Goal: Information Seeking & Learning: Learn about a topic

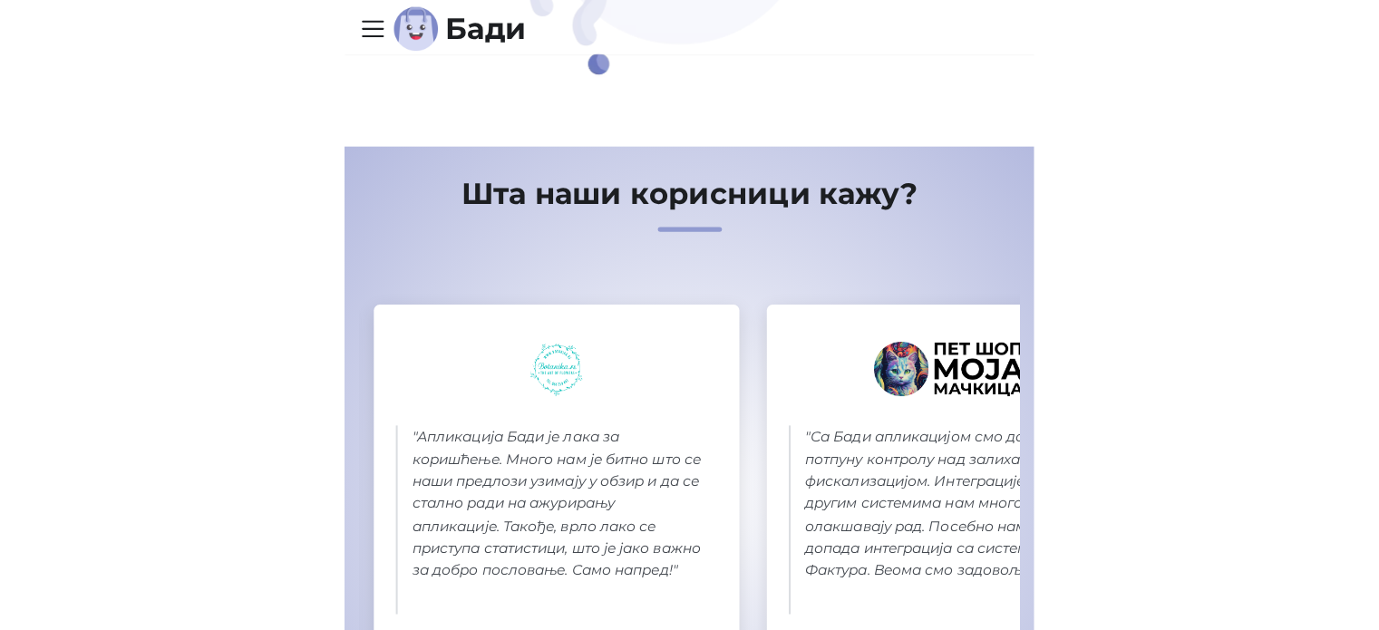
scroll to position [1186, 0]
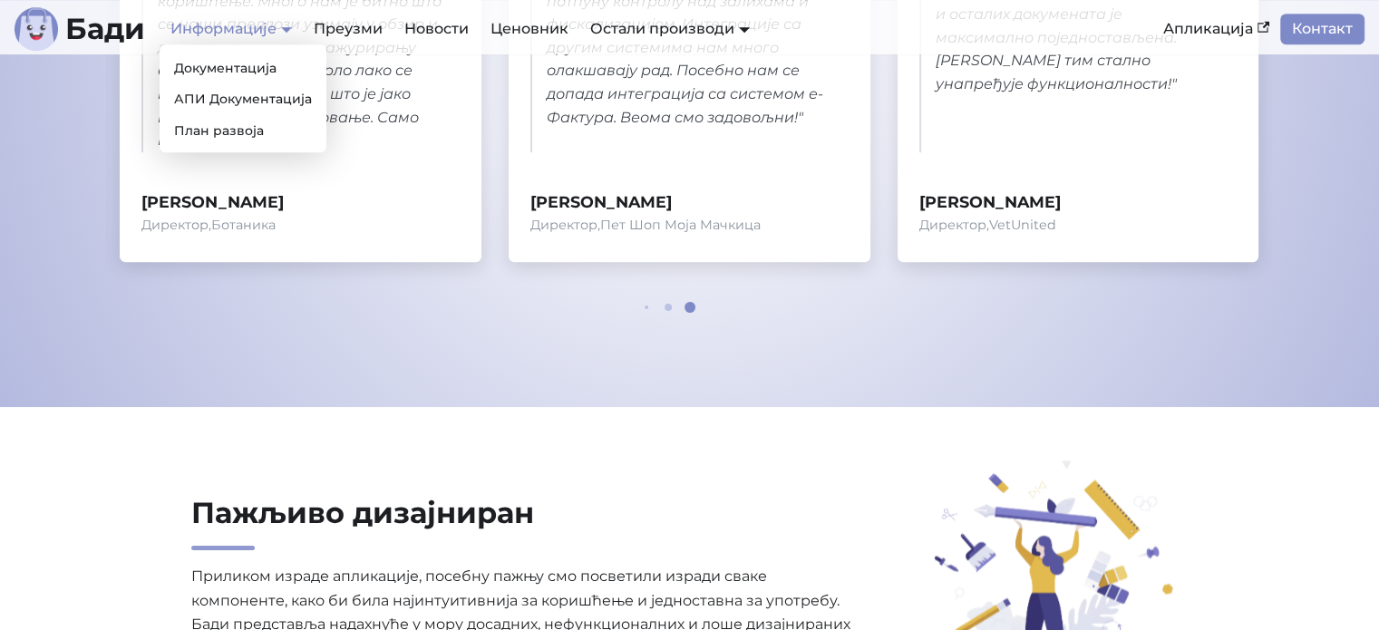
click at [186, 31] on link "Информације" at bounding box center [232, 28] width 122 height 17
click at [189, 72] on link "Документација" at bounding box center [243, 68] width 152 height 28
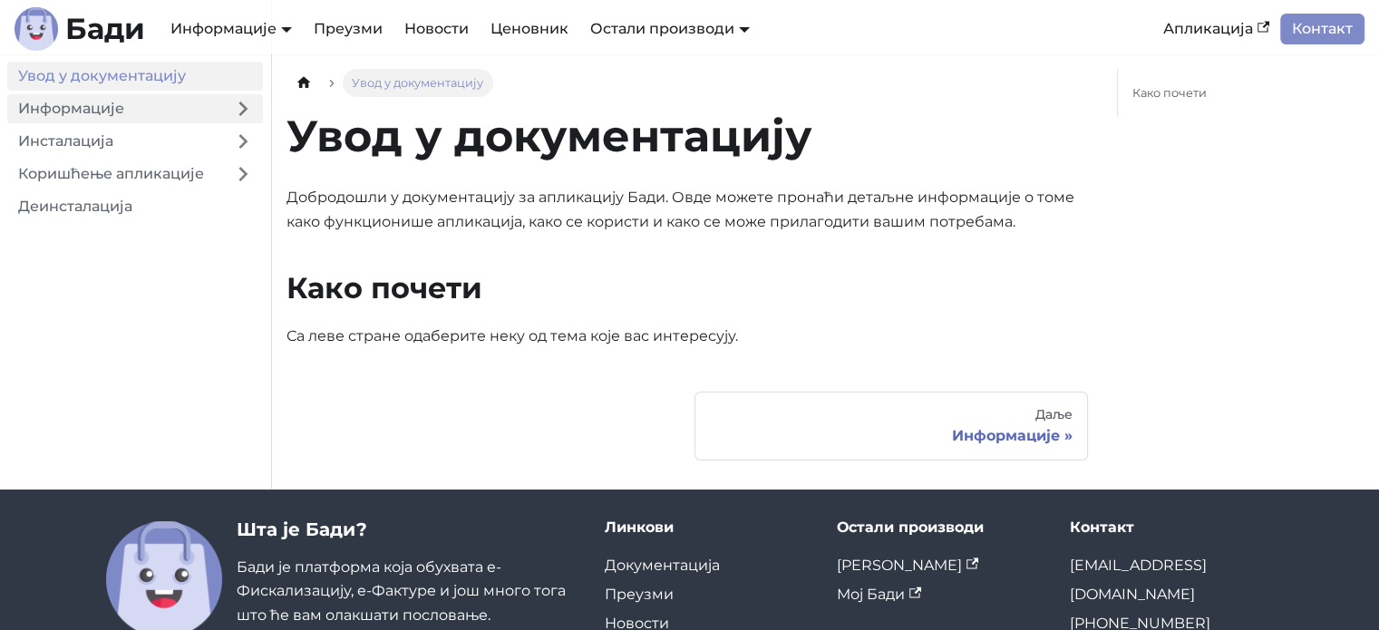
click at [142, 112] on link "Информације" at bounding box center [115, 108] width 216 height 29
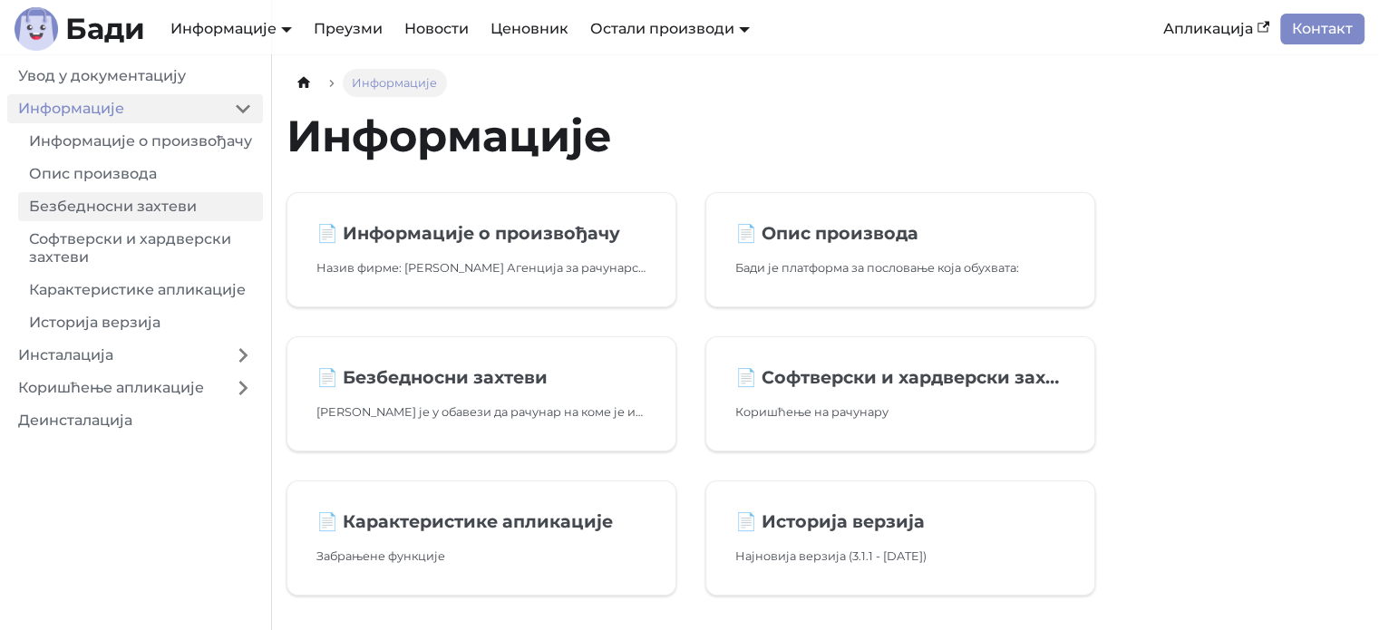
click at [137, 221] on link "Безбедносни захтеви" at bounding box center [140, 206] width 245 height 29
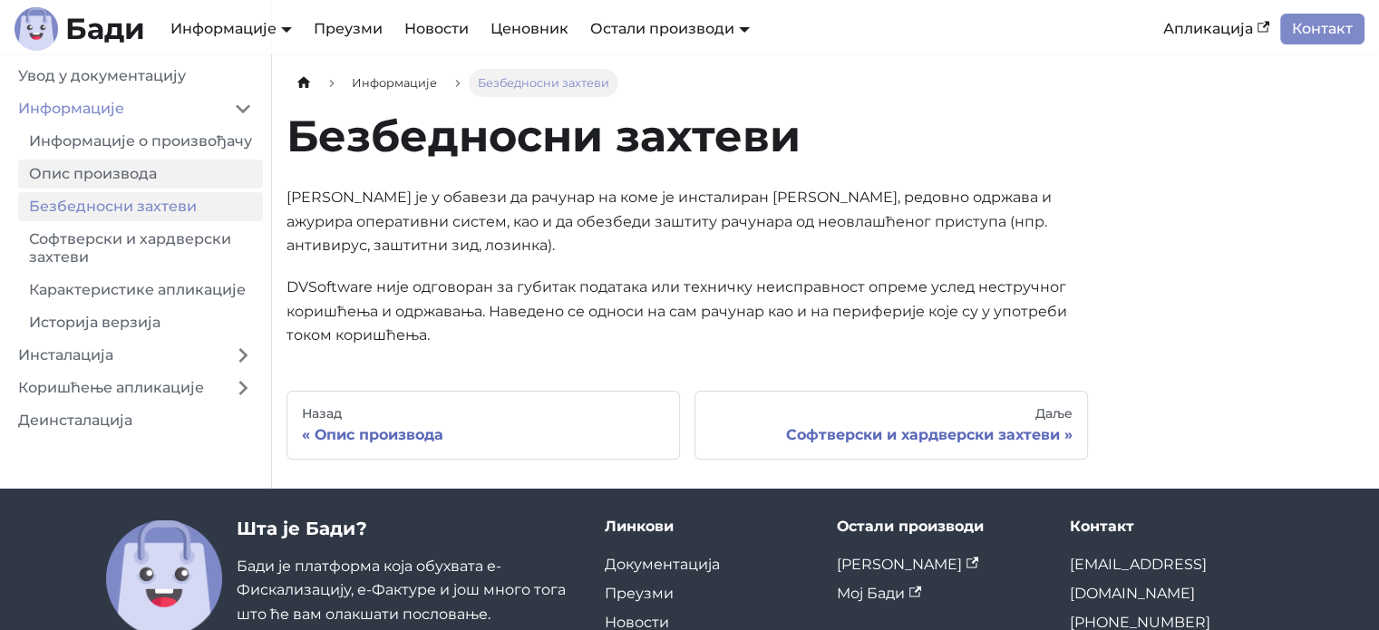
click at [122, 189] on link "Опис производа" at bounding box center [140, 174] width 245 height 29
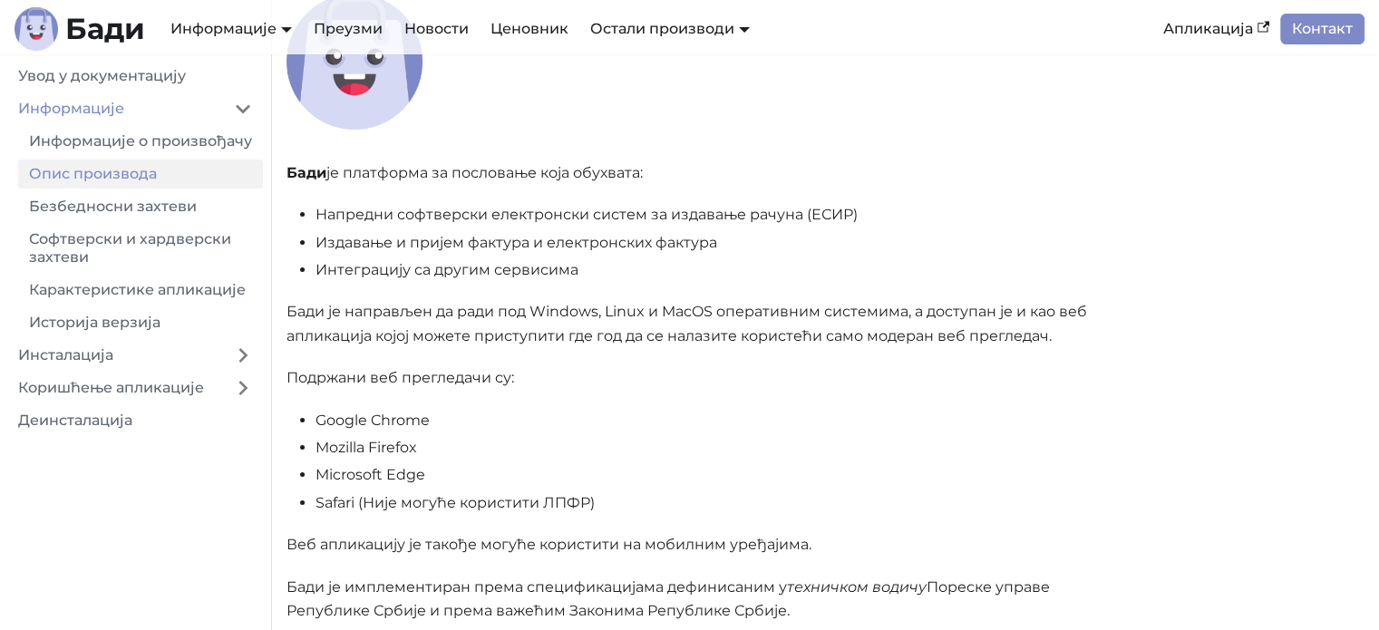
scroll to position [181, 0]
